Goal: Task Accomplishment & Management: Use online tool/utility

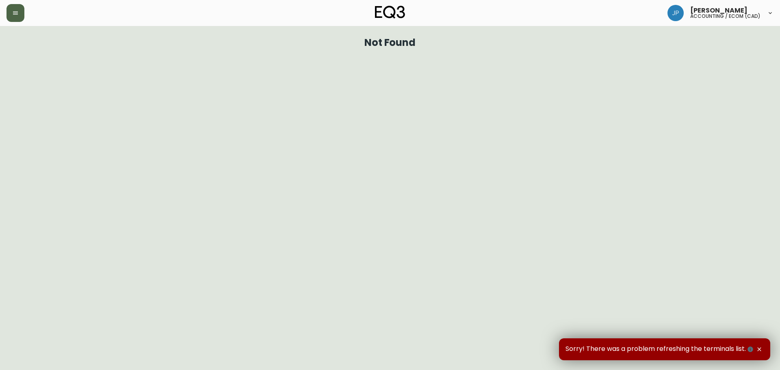
click at [17, 9] on button "button" at bounding box center [16, 13] width 18 height 18
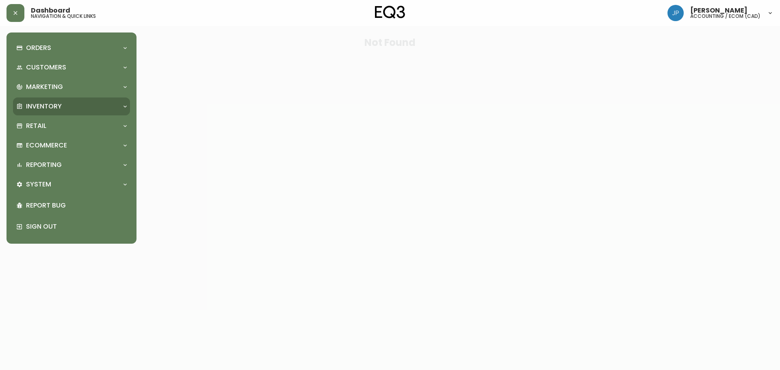
click at [32, 104] on p "Inventory" at bounding box center [44, 106] width 36 height 9
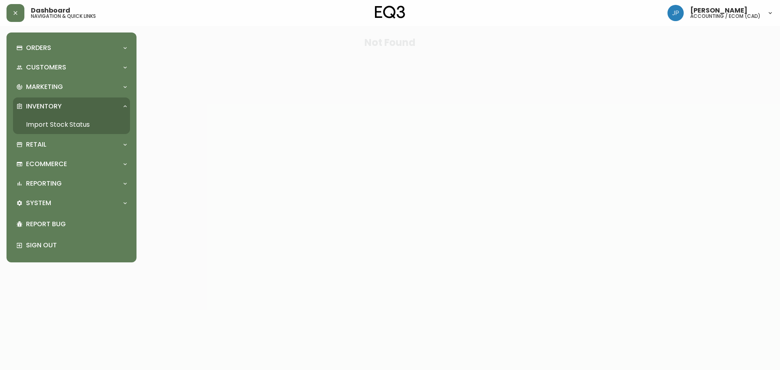
click at [46, 122] on link "Import Stock Status" at bounding box center [71, 124] width 117 height 19
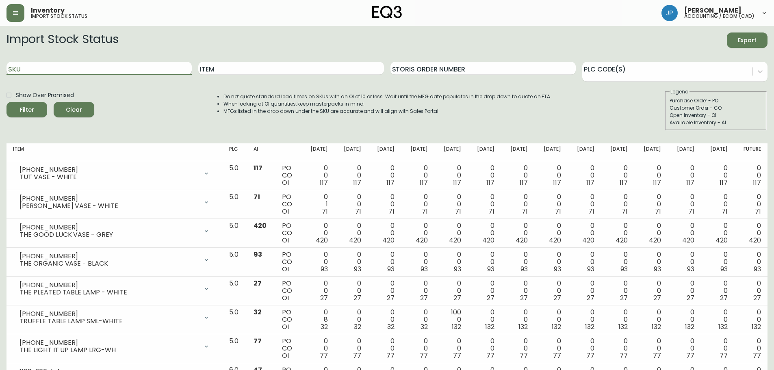
click at [98, 67] on input "SKU" at bounding box center [99, 68] width 185 height 13
paste input "[PHONE_NUMBER]"
type input "[PHONE_NUMBER]"
click at [7, 102] on button "Filter" at bounding box center [27, 109] width 41 height 15
